Goal: Information Seeking & Learning: Learn about a topic

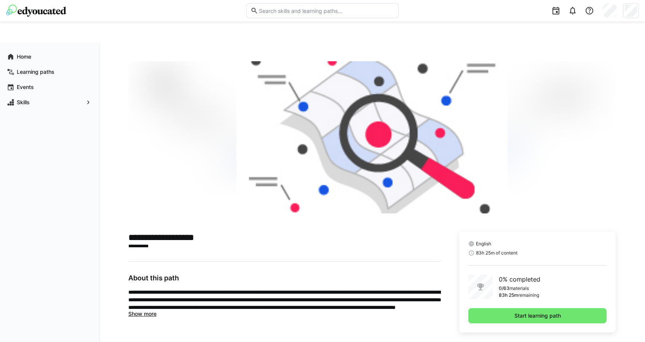
scroll to position [21, 0]
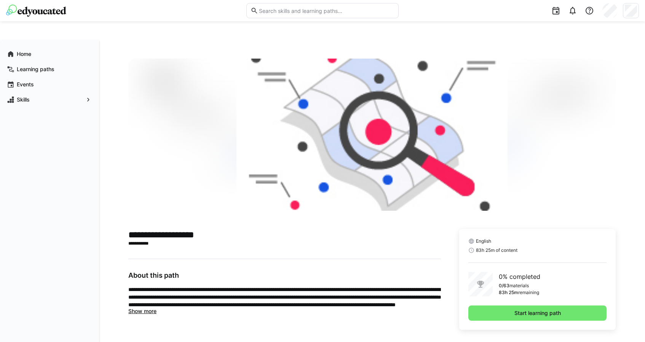
click at [137, 309] on span "Show more" at bounding box center [142, 311] width 28 height 6
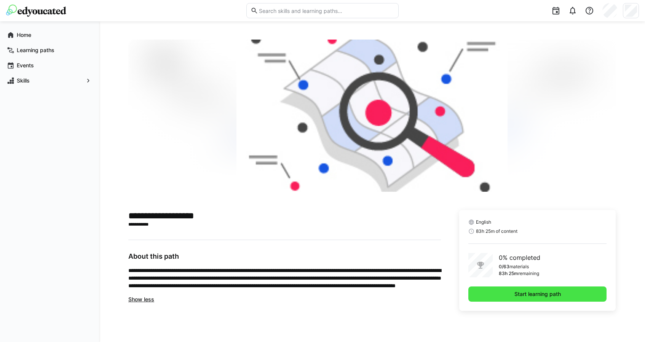
scroll to position [40, 0]
click at [502, 295] on span "Start learning path" at bounding box center [537, 294] width 138 height 15
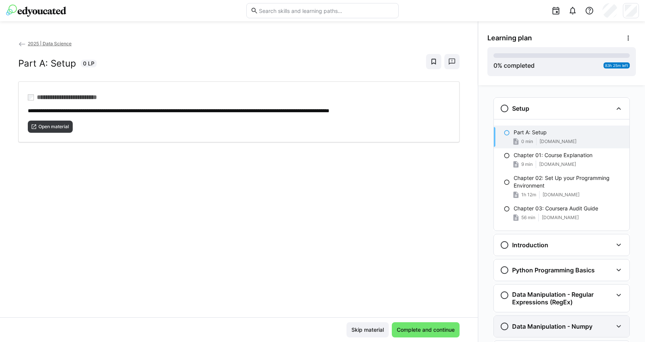
scroll to position [27, 0]
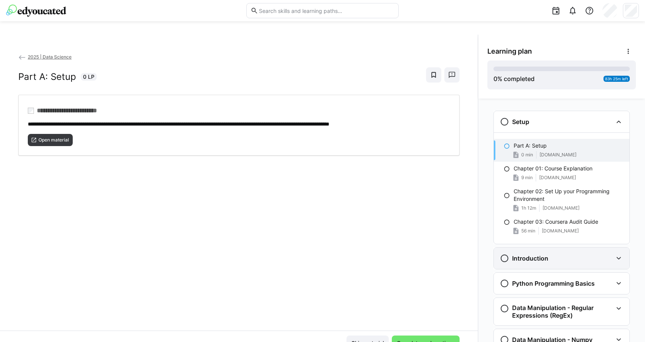
click at [552, 256] on div "Introduction" at bounding box center [556, 258] width 113 height 9
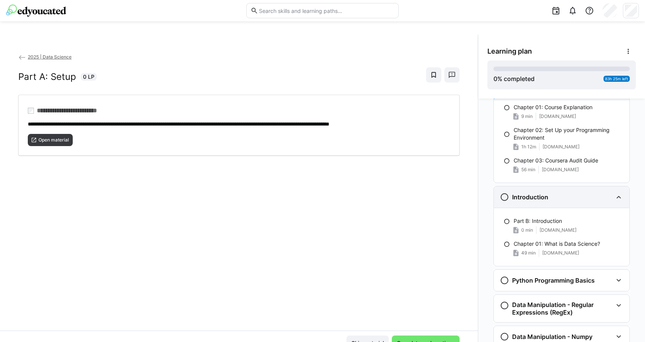
scroll to position [62, 0]
click at [577, 193] on div "Introduction" at bounding box center [556, 196] width 113 height 9
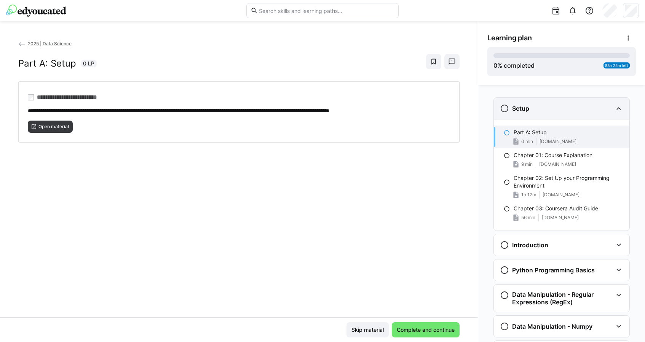
scroll to position [0, 0]
click at [569, 106] on div "Setup" at bounding box center [556, 108] width 113 height 9
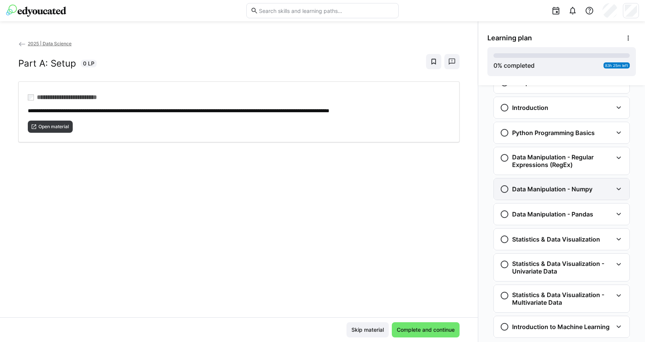
scroll to position [30, 0]
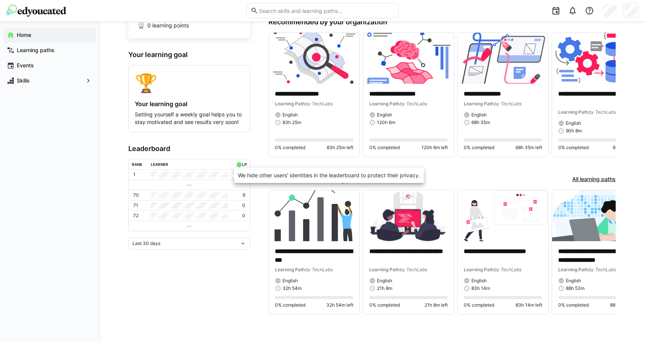
scroll to position [117, 0]
click at [177, 250] on app-home-left "0 skills 0 learning points Your learning goal 🏆 Your learning goal Setting your…" at bounding box center [189, 146] width 122 height 360
click at [177, 246] on div "Last 30 days" at bounding box center [189, 244] width 122 height 12
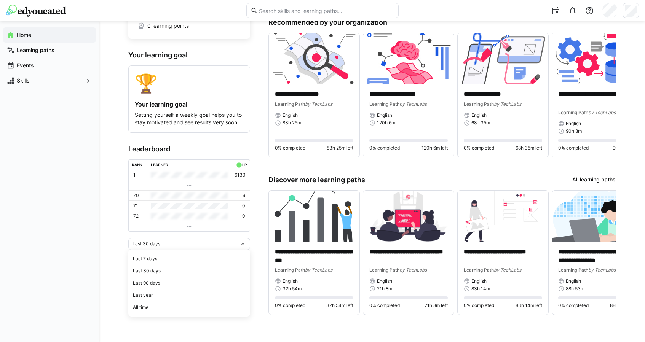
click at [177, 246] on div "Last 30 days Last 7 days Last 30 days Last 90 days Last year All time" at bounding box center [189, 244] width 122 height 12
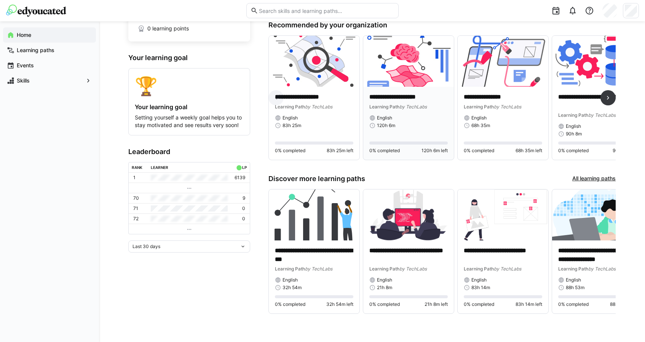
click at [437, 87] on div "**********" at bounding box center [408, 123] width 91 height 73
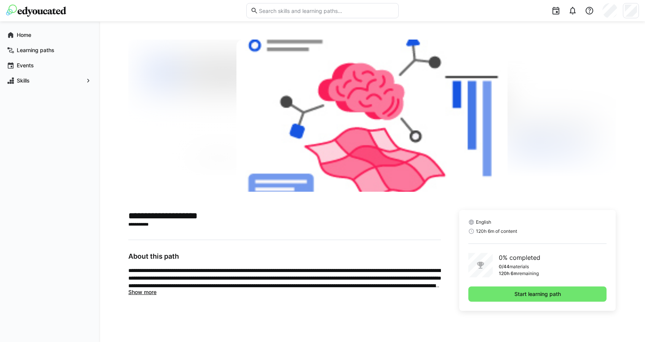
scroll to position [40, 0]
click at [531, 297] on span "Start learning path" at bounding box center [537, 295] width 49 height 8
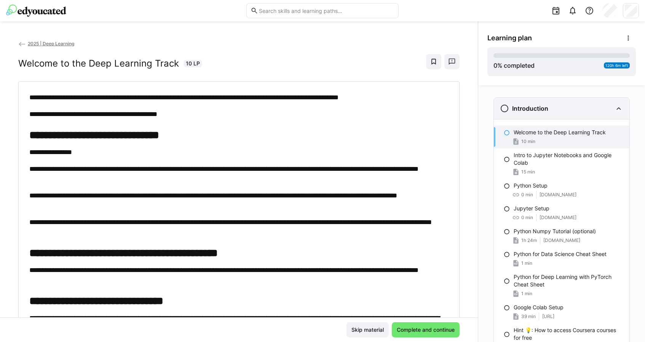
click at [549, 113] on div "Introduction" at bounding box center [562, 108] width 136 height 21
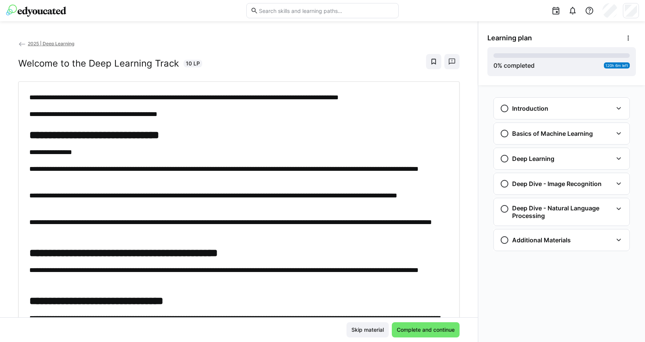
click at [22, 45] on eds-icon at bounding box center [22, 44] width 8 height 8
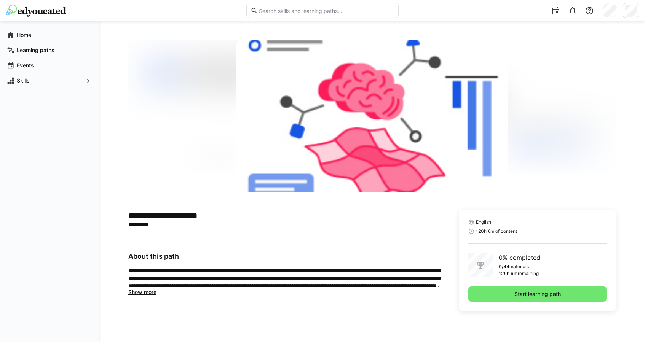
scroll to position [40, 0]
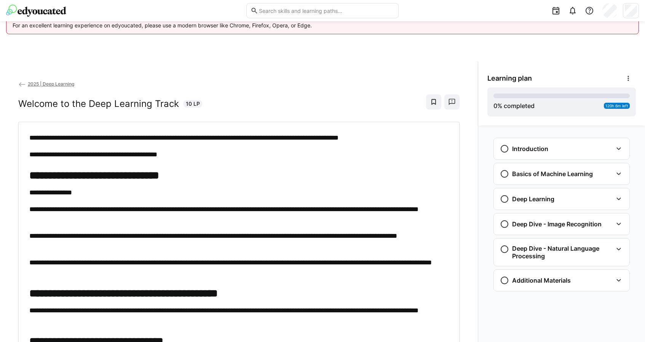
scroll to position [40, 0]
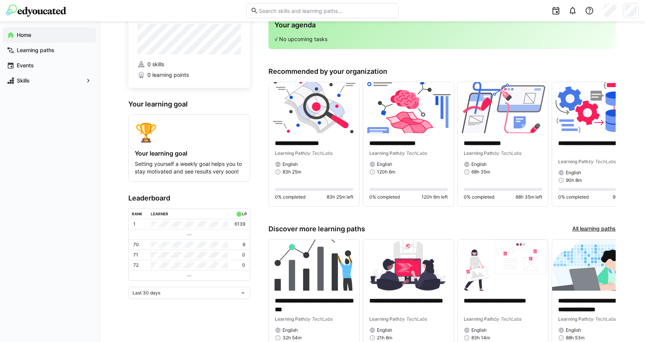
scroll to position [0, 0]
drag, startPoint x: 546, startPoint y: 39, endPoint x: 343, endPoint y: 156, distance: 234.5
click at [343, 156] on div "**********" at bounding box center [314, 157] width 78 height 36
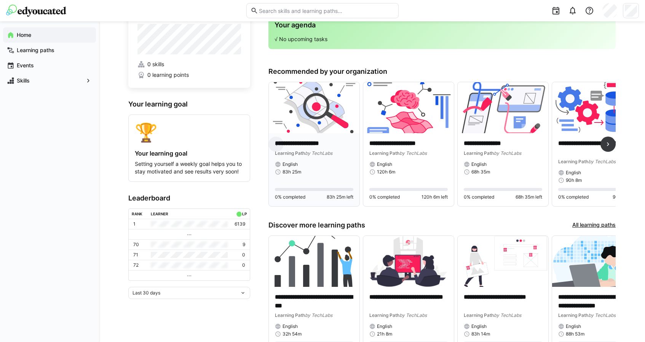
scroll to position [0, 0]
click at [333, 130] on app-root "**********" at bounding box center [322, 153] width 645 height 429
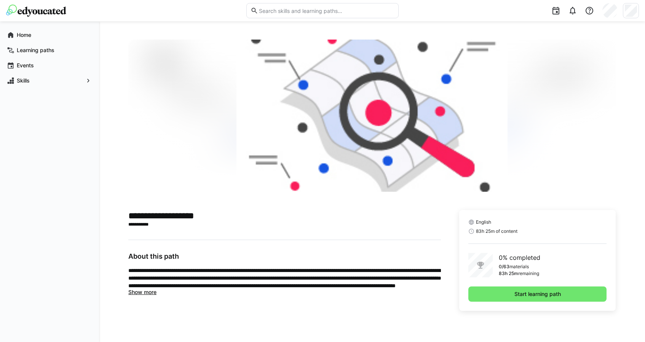
scroll to position [40, 0]
click at [484, 290] on span "Start learning path" at bounding box center [537, 294] width 138 height 15
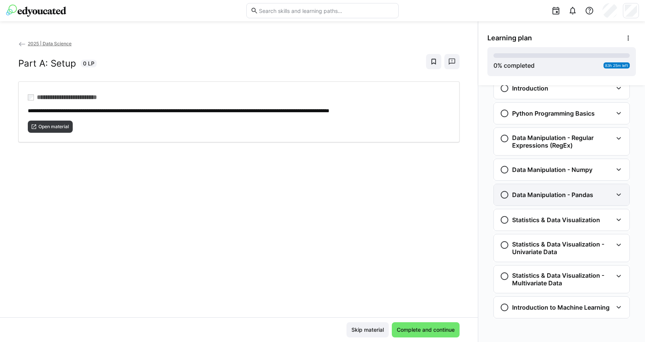
scroll to position [40, 0]
click at [544, 190] on div "Data Manipulation - Pandas" at bounding box center [562, 194] width 136 height 21
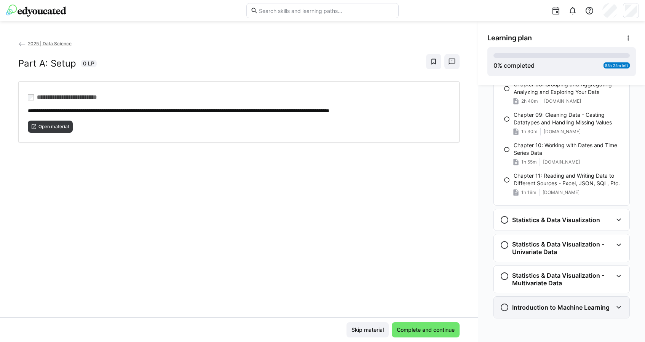
click at [552, 304] on h3 "Introduction to Machine Learning" at bounding box center [561, 308] width 98 height 8
click at [500, 306] on eds-icon at bounding box center [504, 307] width 9 height 9
click at [503, 308] on eds-icon at bounding box center [504, 307] width 9 height 9
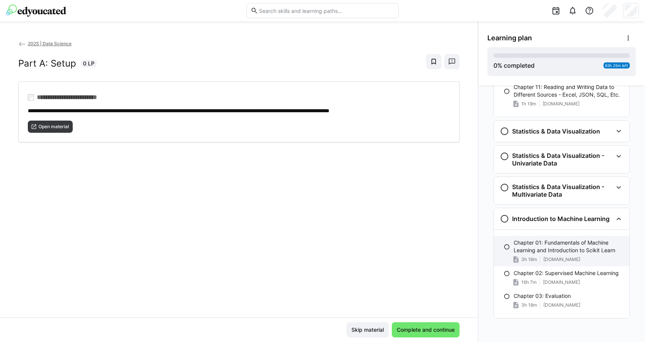
drag, startPoint x: 523, startPoint y: 318, endPoint x: 562, endPoint y: 244, distance: 83.6
click at [562, 244] on p "Chapter 01: Fundamentals of Machine Learning and Introduction to Scikit Learn" at bounding box center [569, 246] width 110 height 15
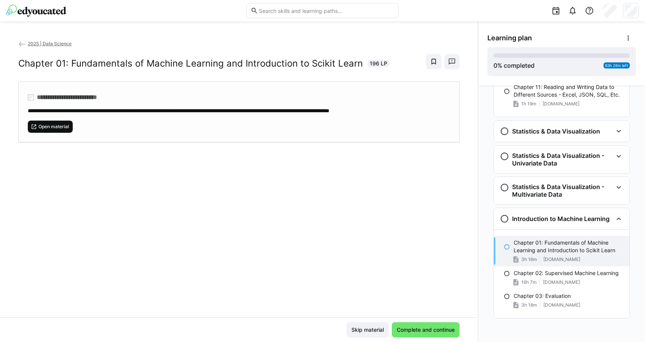
click at [54, 128] on span "Open material" at bounding box center [54, 127] width 32 height 6
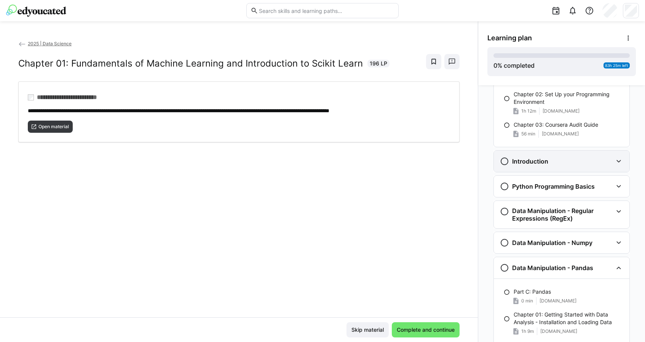
scroll to position [84, 0]
click at [570, 187] on h3 "Python Programming Basics" at bounding box center [553, 186] width 83 height 8
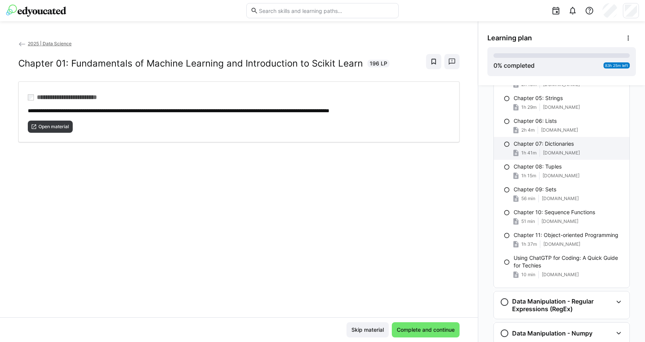
click at [539, 152] on div "1h 41m swamp-shoe-95f.notion.site" at bounding box center [569, 153] width 110 height 8
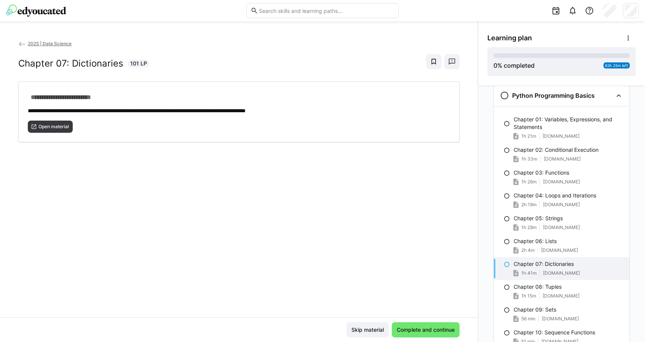
scroll to position [174, 0]
click at [63, 128] on span "Open material" at bounding box center [54, 127] width 32 height 6
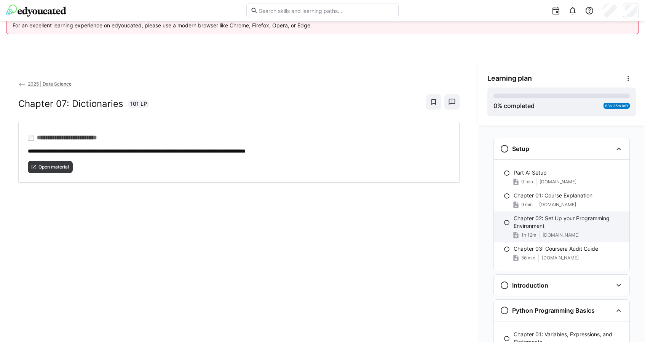
scroll to position [0, 0]
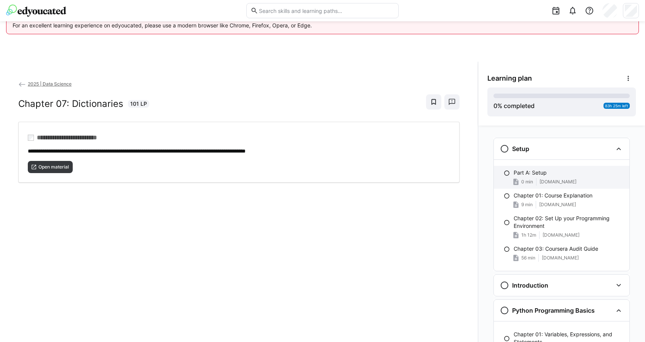
click at [546, 183] on span "[DOMAIN_NAME]" at bounding box center [558, 182] width 37 height 6
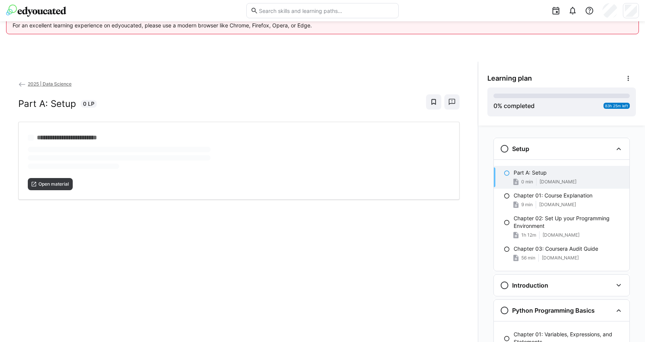
scroll to position [12, 0]
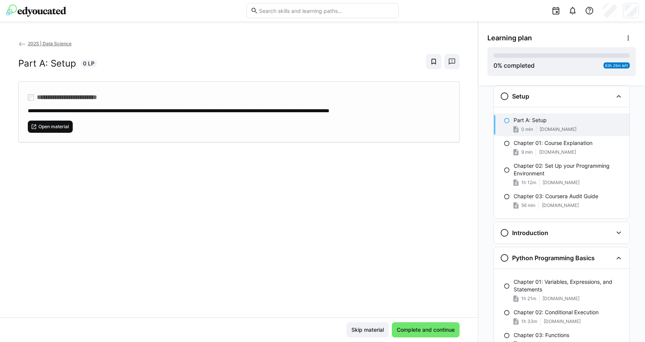
click at [64, 128] on span "Open material" at bounding box center [54, 127] width 32 height 6
